Goal: Information Seeking & Learning: Learn about a topic

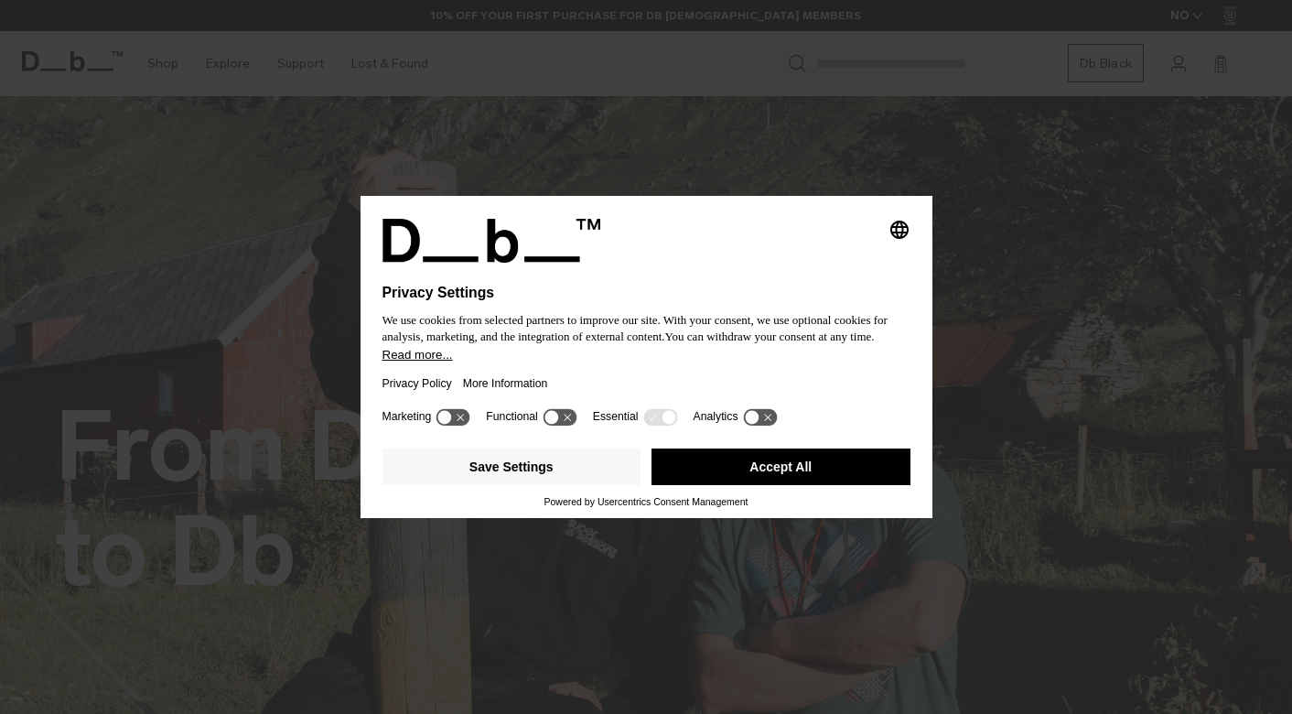
click at [725, 459] on button "Accept All" at bounding box center [781, 466] width 259 height 37
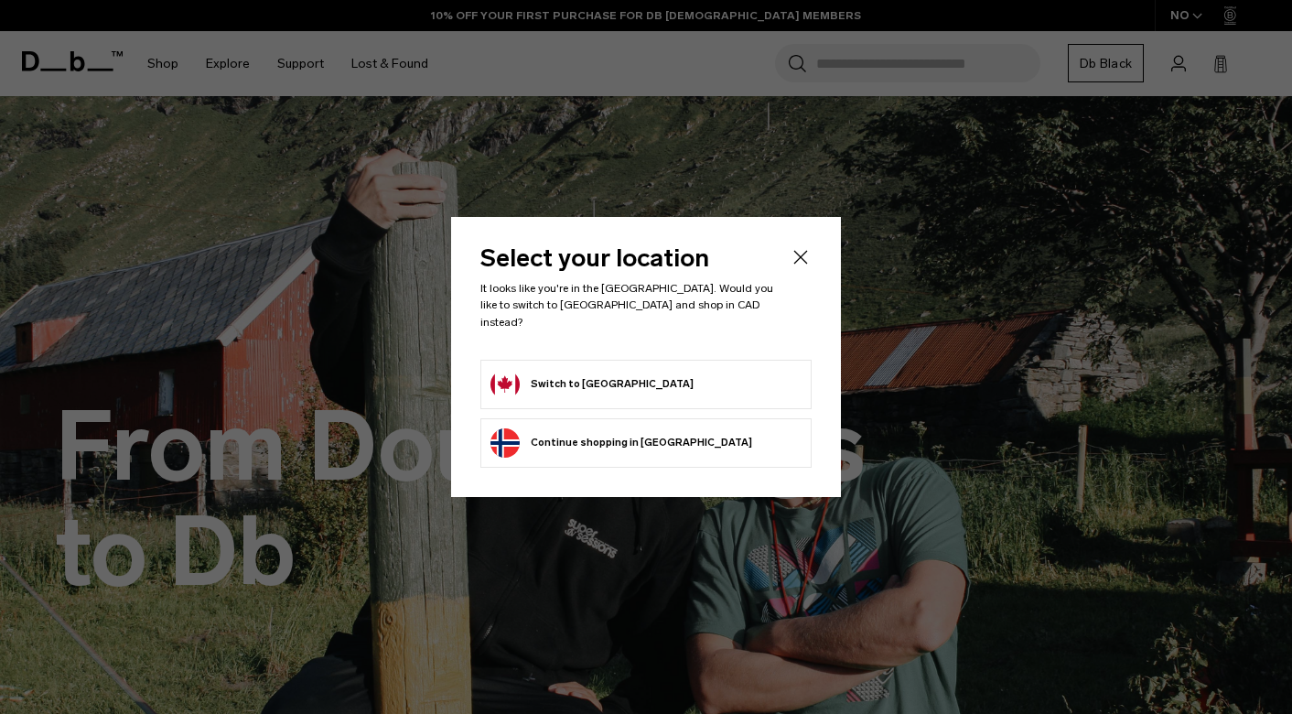
click at [632, 380] on form "Switch to Canada" at bounding box center [646, 384] width 311 height 29
click at [550, 383] on button "Switch to Canada" at bounding box center [592, 384] width 203 height 29
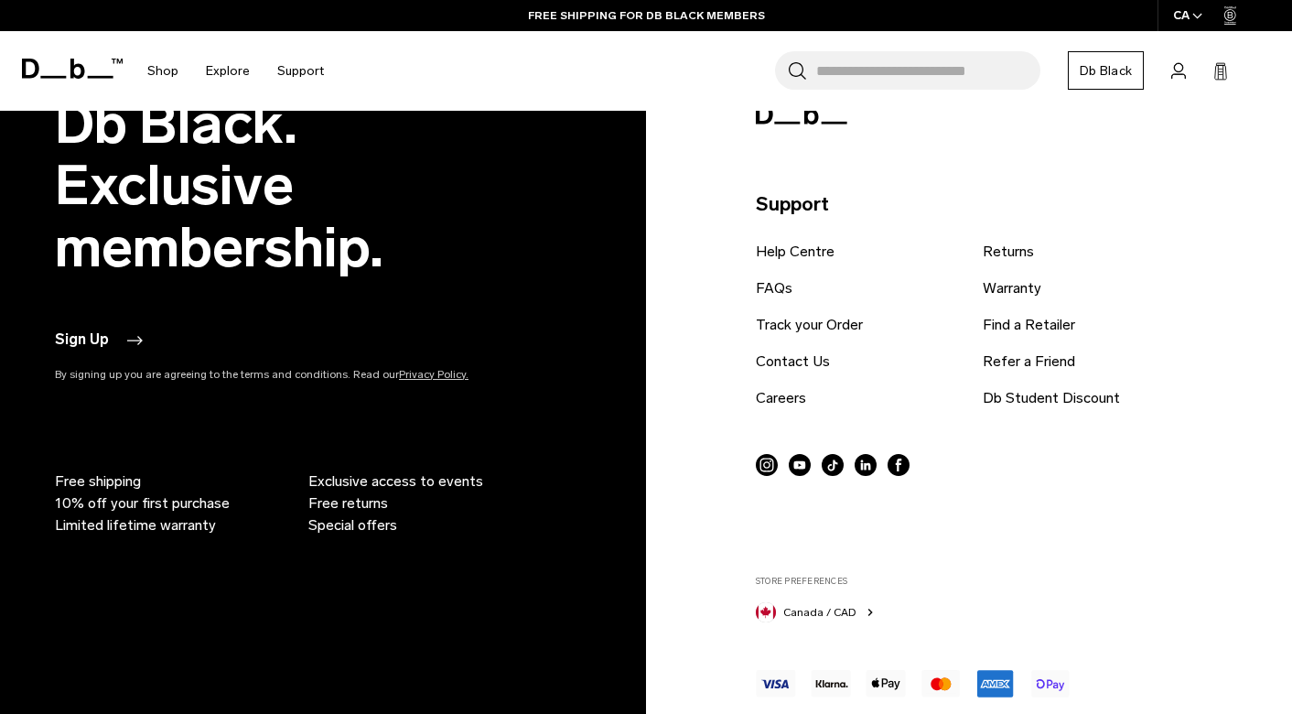
scroll to position [3873, 0]
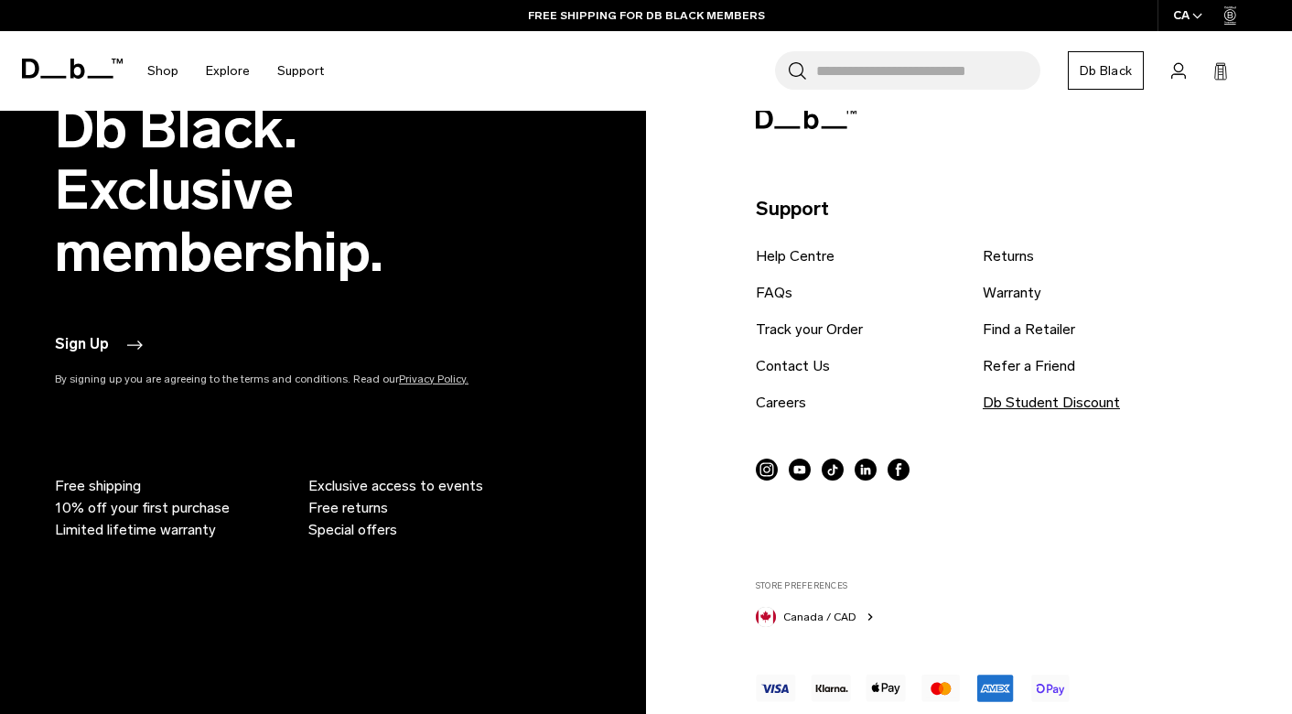
click at [1030, 392] on link "Db Student Discount" at bounding box center [1051, 403] width 137 height 22
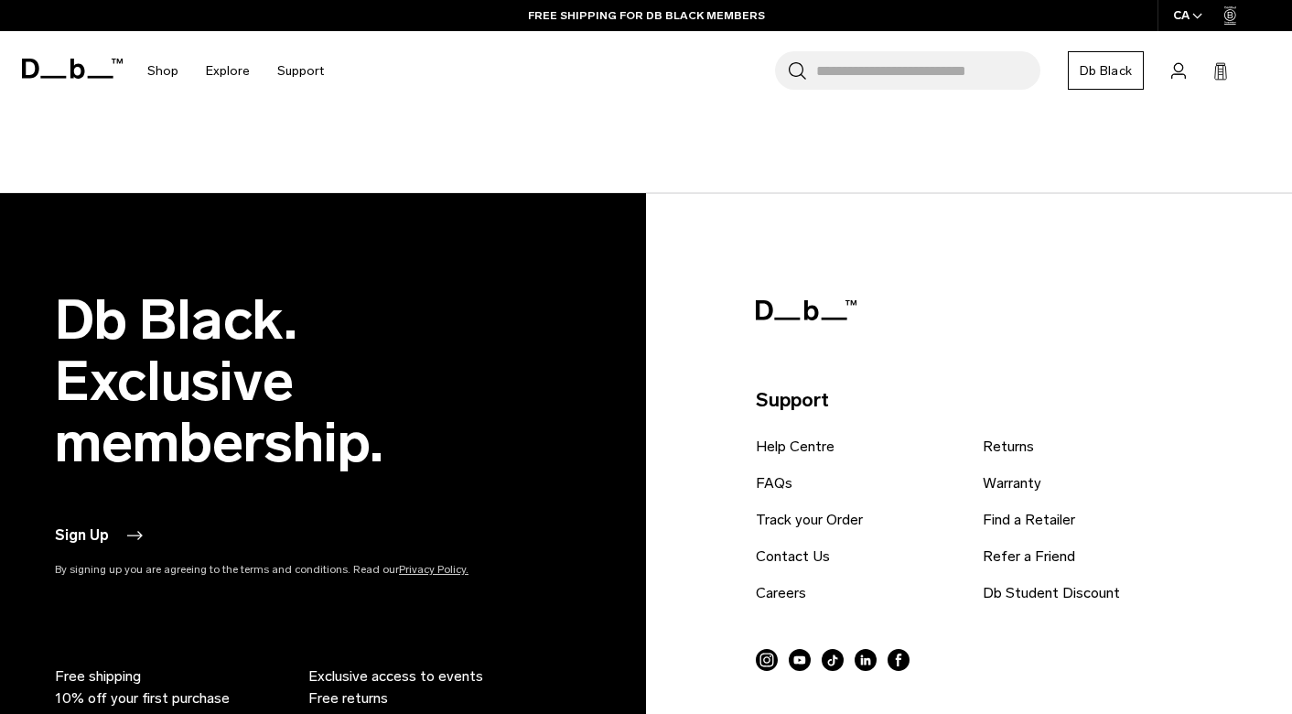
scroll to position [1357, 0]
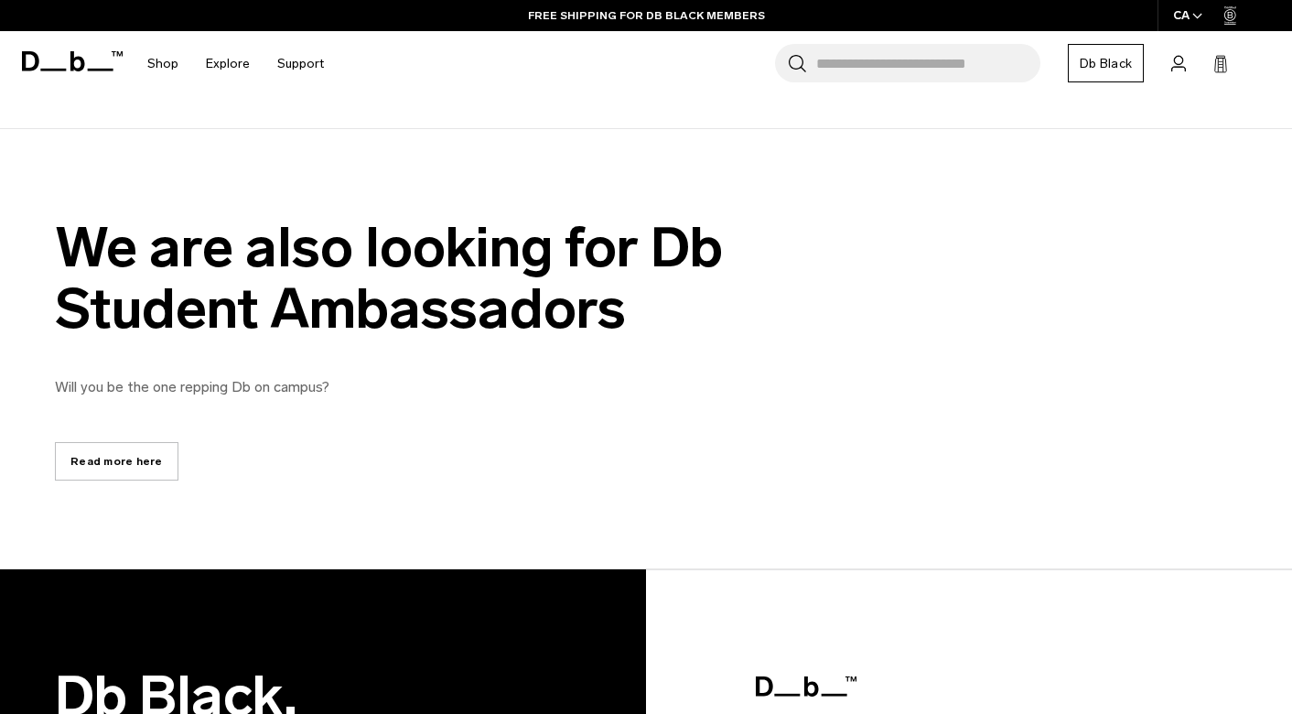
click at [112, 466] on link "Read more here" at bounding box center [117, 461] width 124 height 38
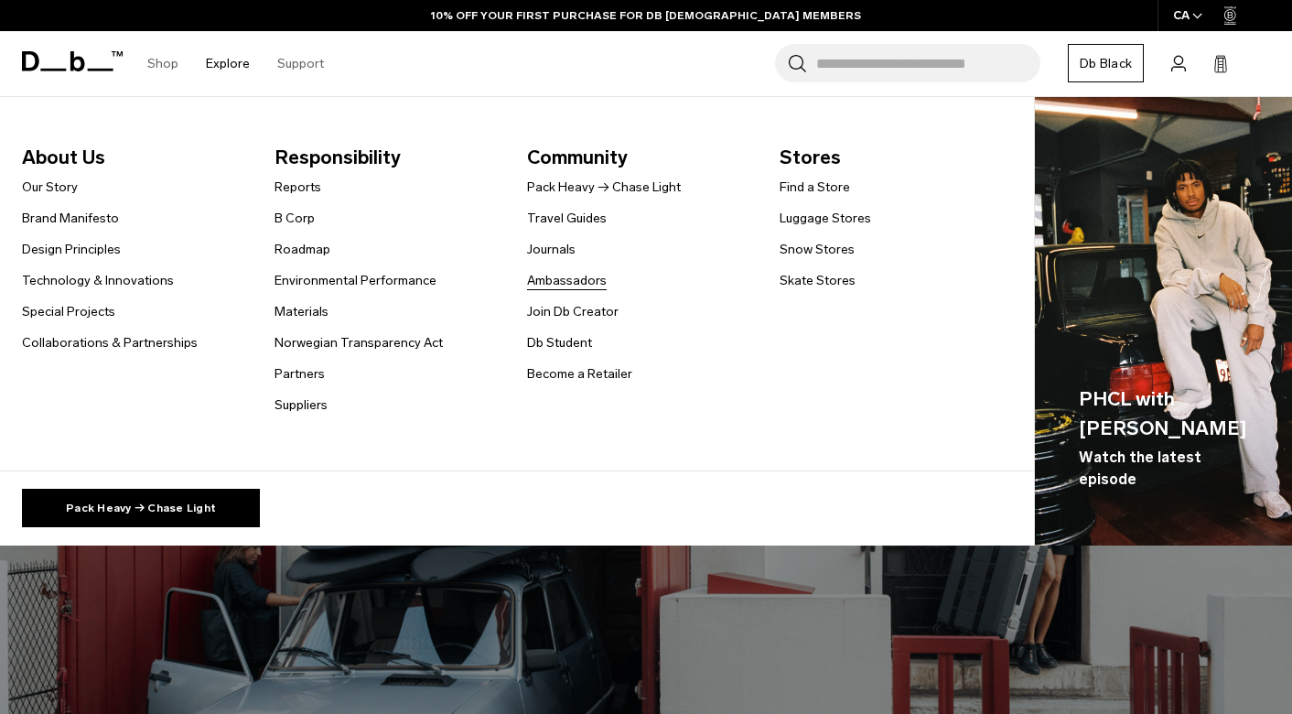
click at [551, 283] on link "Ambassadors" at bounding box center [567, 280] width 80 height 19
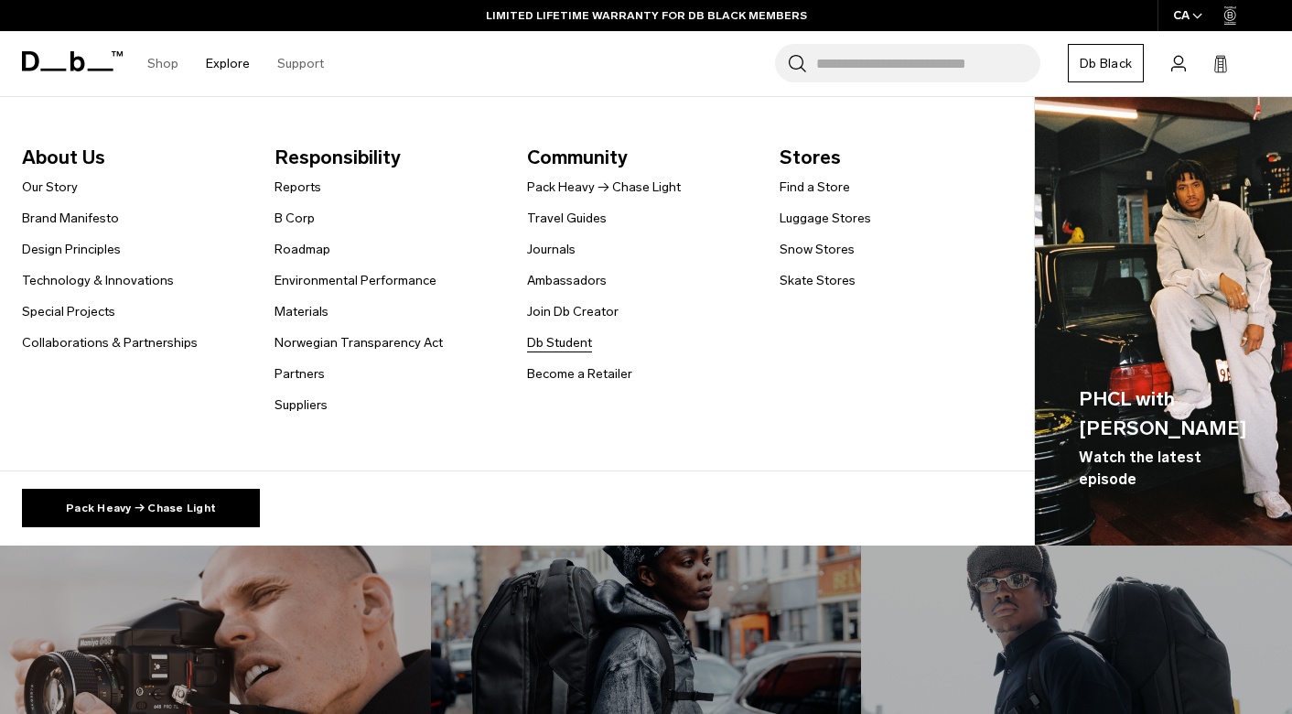
click at [567, 347] on link "Db Student" at bounding box center [559, 342] width 65 height 19
